Goal: Transaction & Acquisition: Purchase product/service

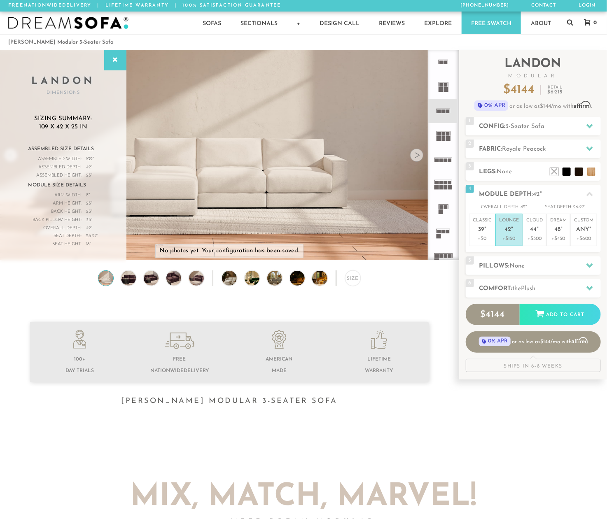
scroll to position [9099, 607]
click at [517, 267] on span "None" at bounding box center [517, 266] width 15 height 6
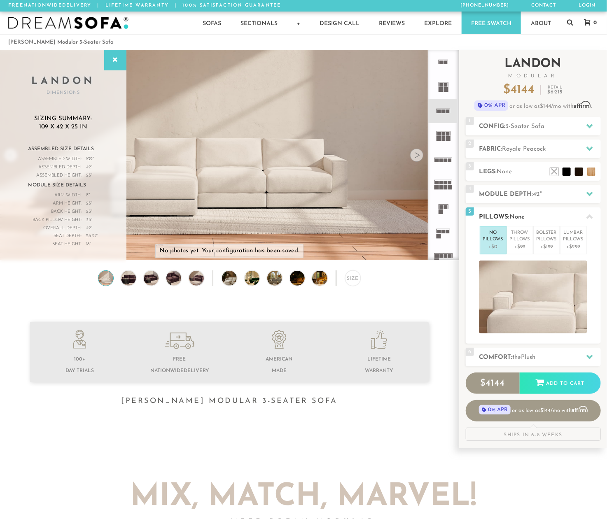
click at [548, 217] on h2 "Pillows: None" at bounding box center [539, 217] width 121 height 9
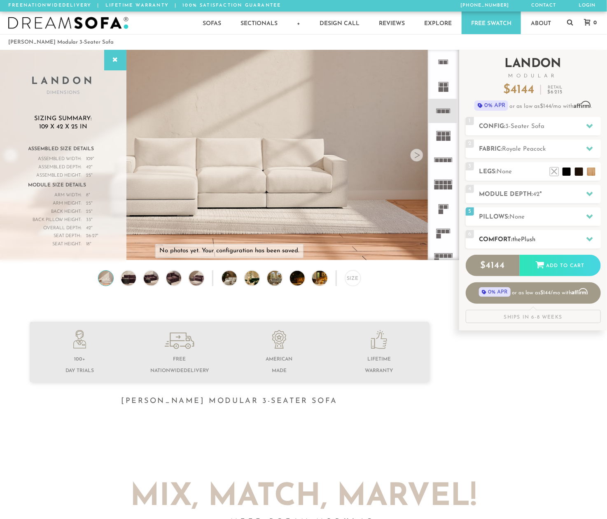
click at [541, 236] on h2 "Comfort: the Plush" at bounding box center [539, 239] width 121 height 9
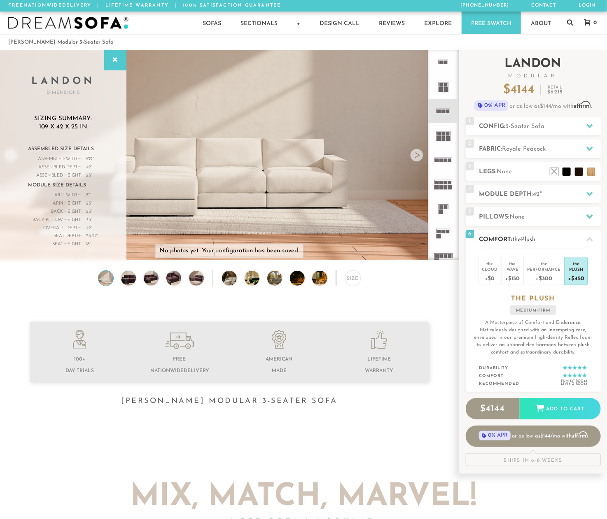
click at [576, 269] on div "Plush" at bounding box center [576, 269] width 16 height 6
click at [558, 239] on h2 "Comfort: the Plush" at bounding box center [539, 239] width 121 height 9
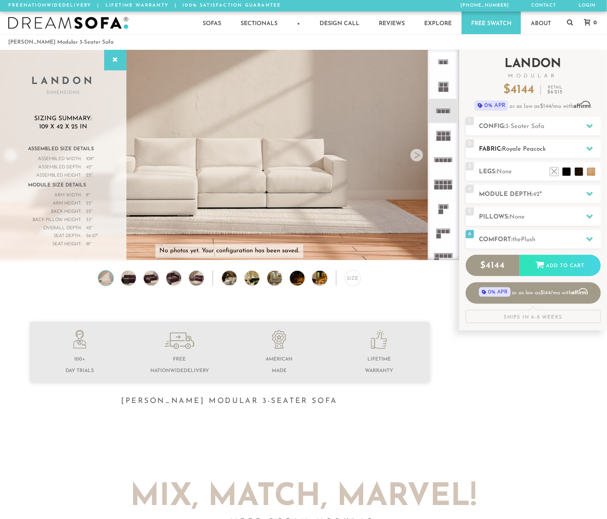
click at [549, 150] on h2 "Fabric: Royale Peacock" at bounding box center [539, 149] width 121 height 9
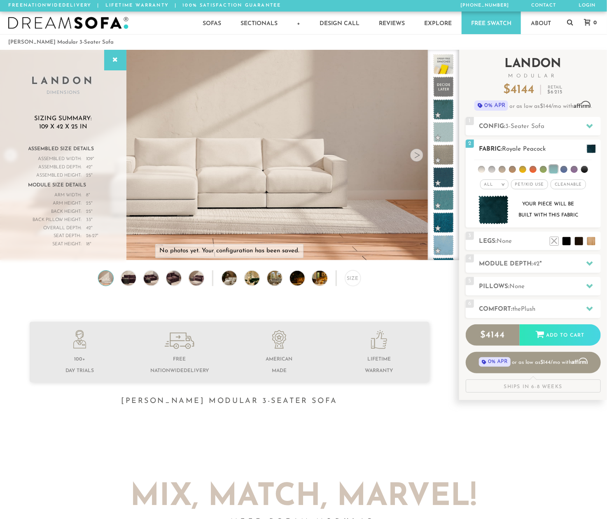
click at [525, 150] on span "Royale Peacock" at bounding box center [524, 149] width 44 height 6
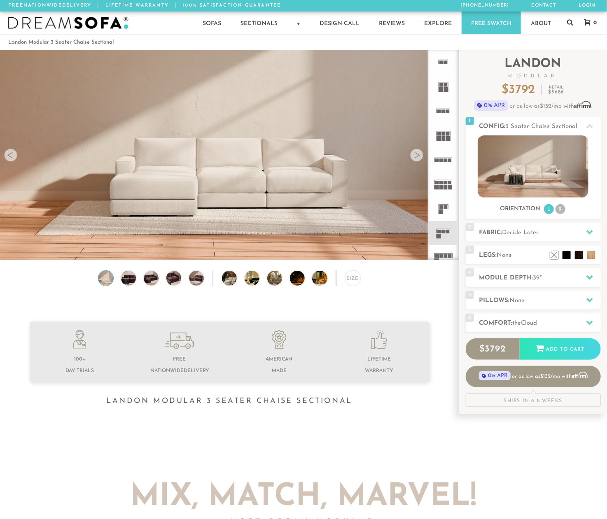
scroll to position [9099, 607]
